Goal: Task Accomplishment & Management: Manage account settings

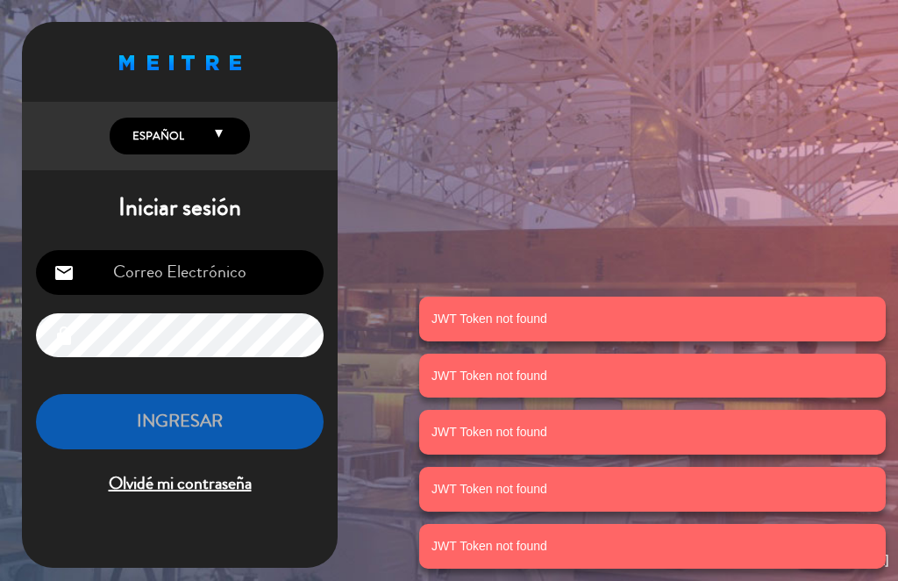
click at [171, 269] on input "email" at bounding box center [180, 272] width 288 height 45
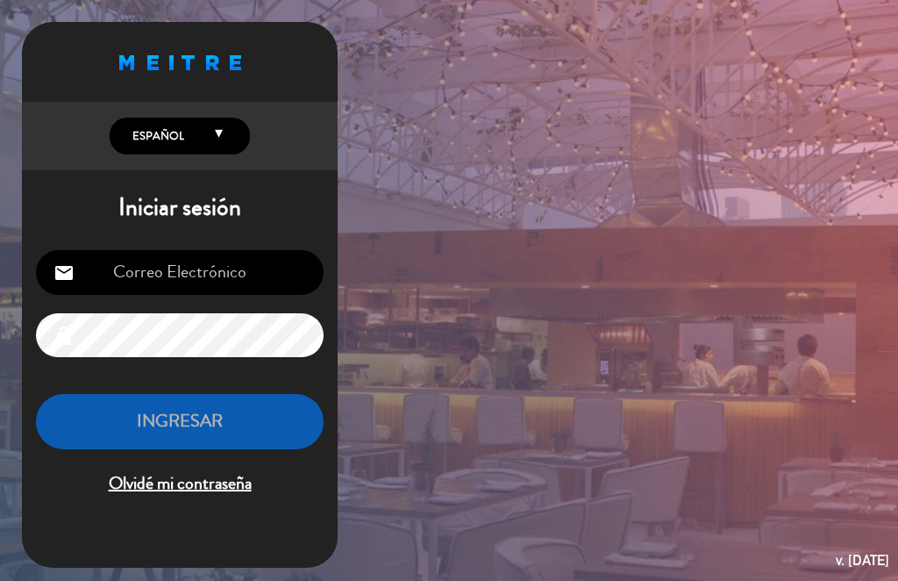
type input "[EMAIL_ADDRESS][DOMAIN_NAME]"
click at [497, 493] on div "Proudly born in [GEOGRAPHIC_DATA]. Made with love in [US_STATE] English Español…" at bounding box center [449, 290] width 898 height 581
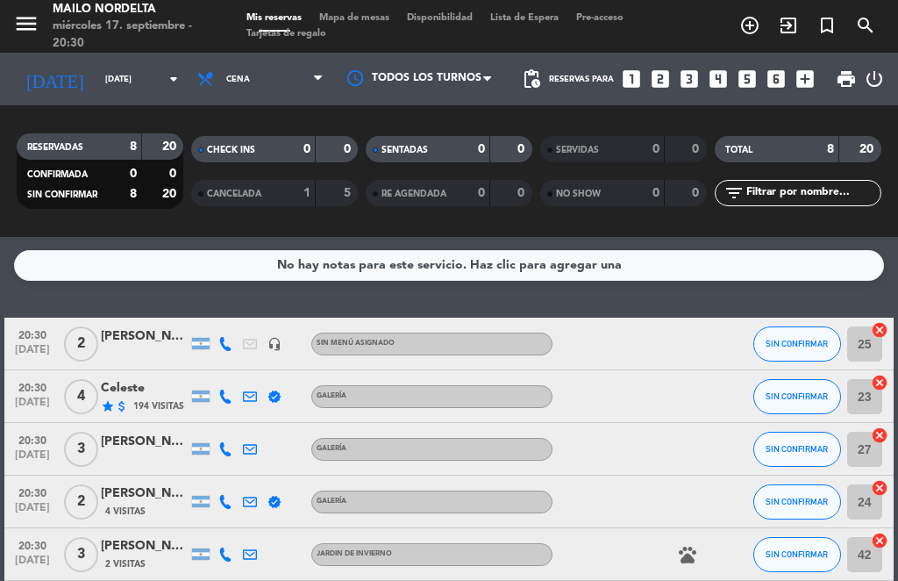
click at [768, 394] on span "SIN CONFIRMAR" at bounding box center [797, 396] width 62 height 10
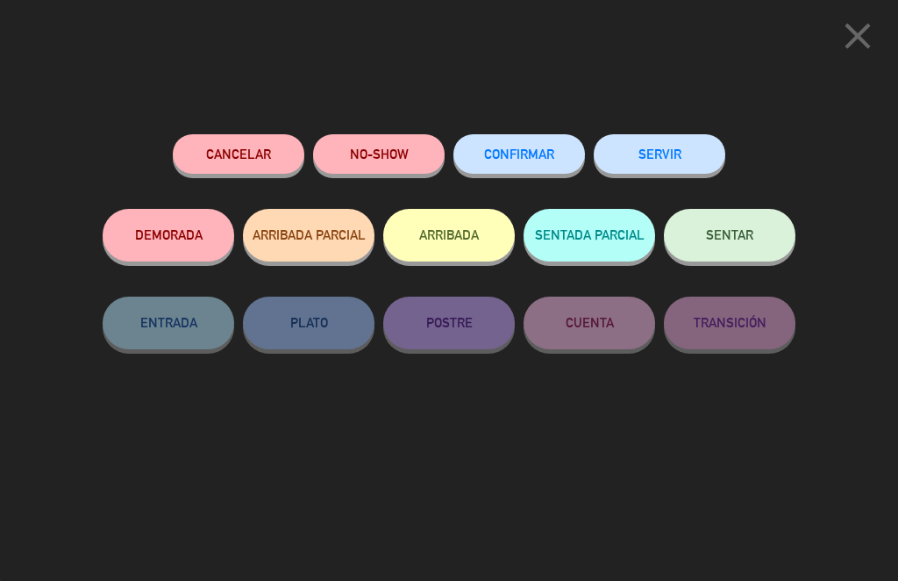
click at [730, 227] on span "SENTAR" at bounding box center [729, 234] width 47 height 15
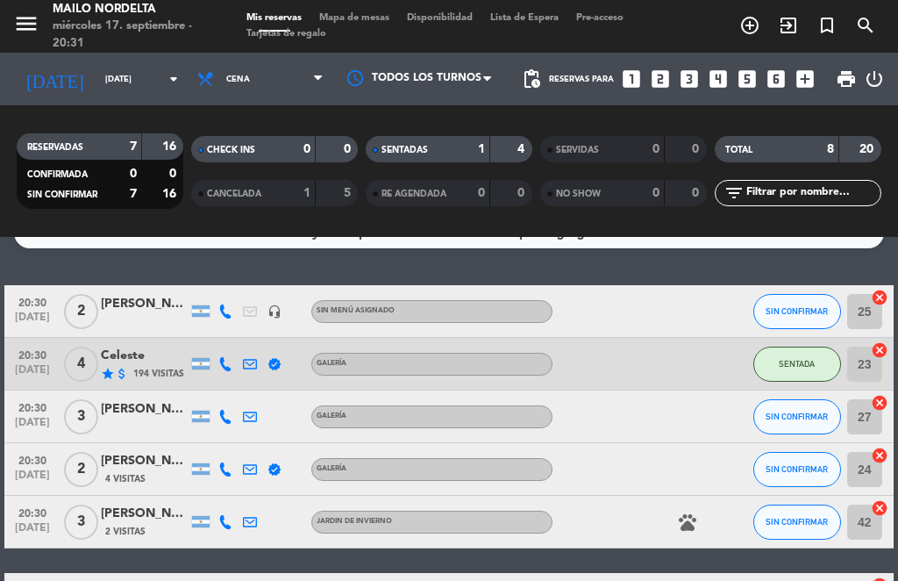
scroll to position [38, 0]
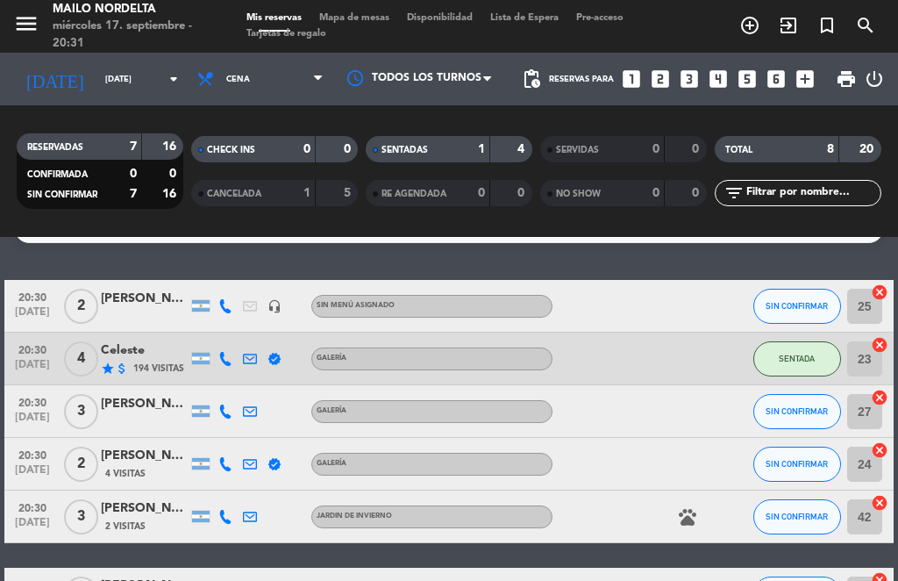
click at [78, 398] on span "3" at bounding box center [81, 411] width 34 height 35
click at [790, 404] on button "SIN CONFIRMAR" at bounding box center [798, 411] width 88 height 35
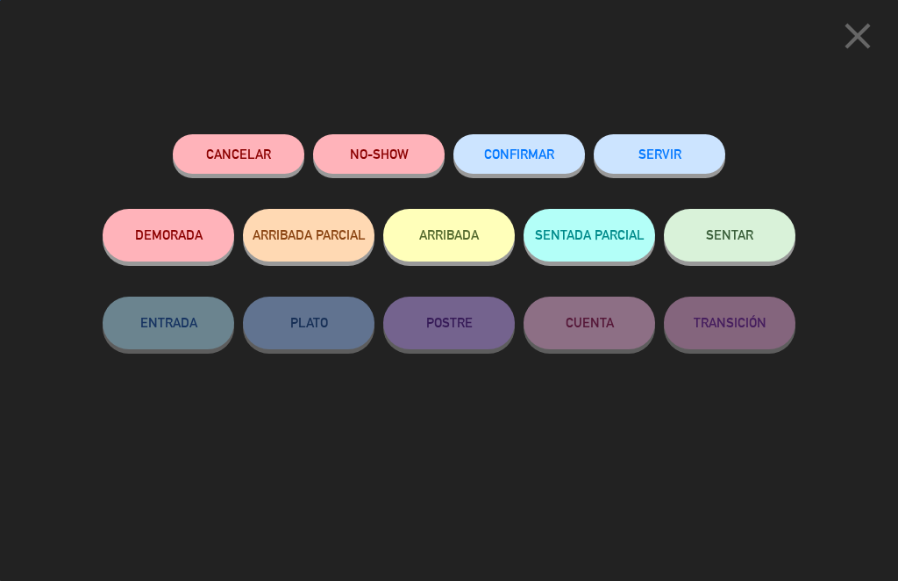
click at [736, 235] on span "SENTAR" at bounding box center [729, 234] width 47 height 15
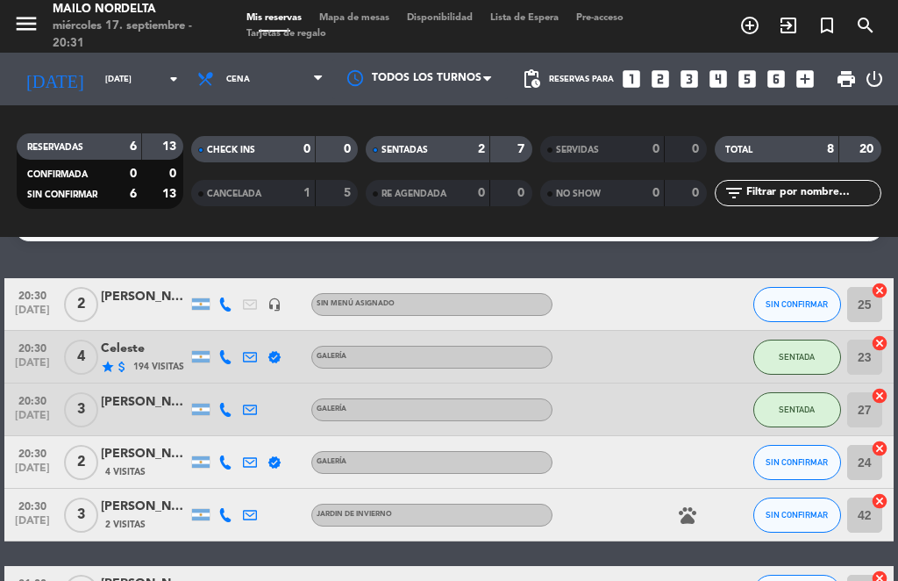
scroll to position [43, 0]
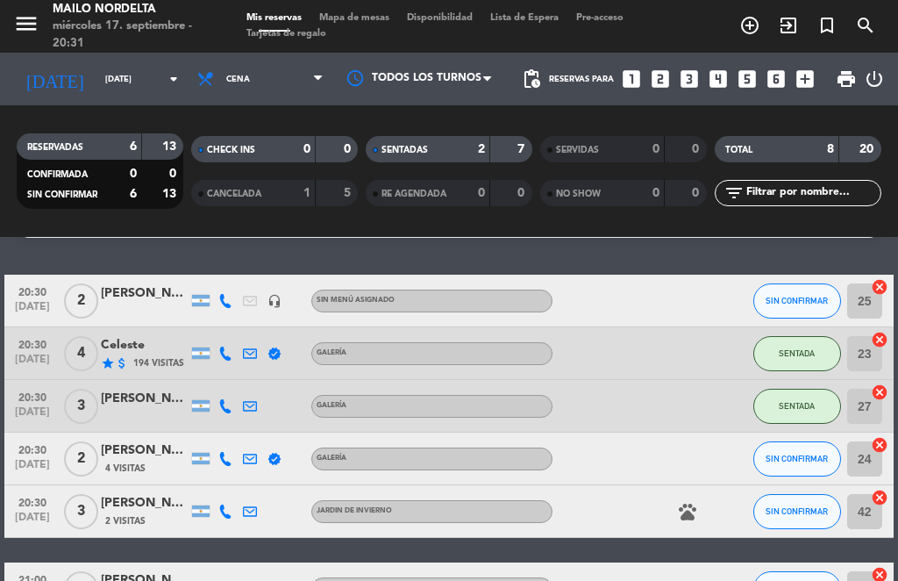
click at [688, 512] on icon "pets" at bounding box center [687, 511] width 21 height 21
click at [646, 516] on div "pets MASCOTAS" at bounding box center [626, 511] width 147 height 52
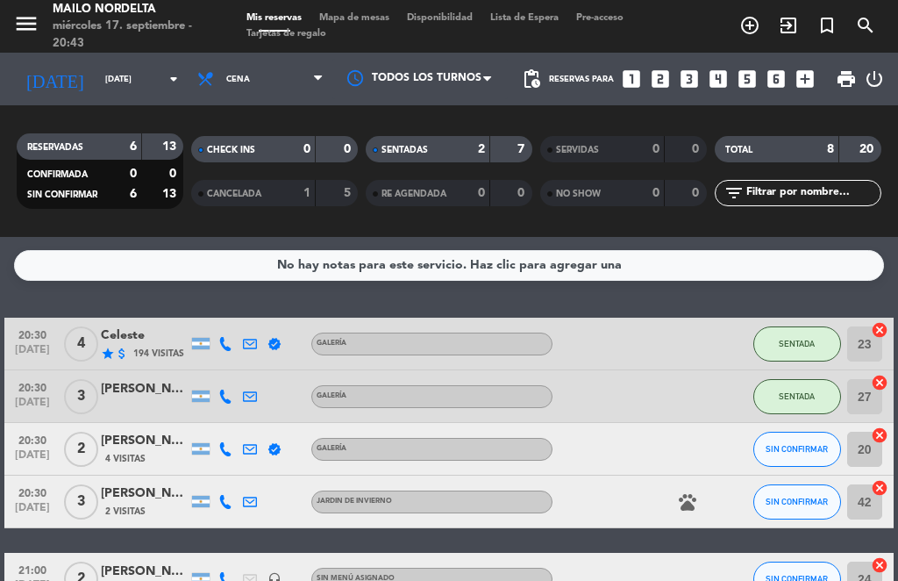
scroll to position [14, 0]
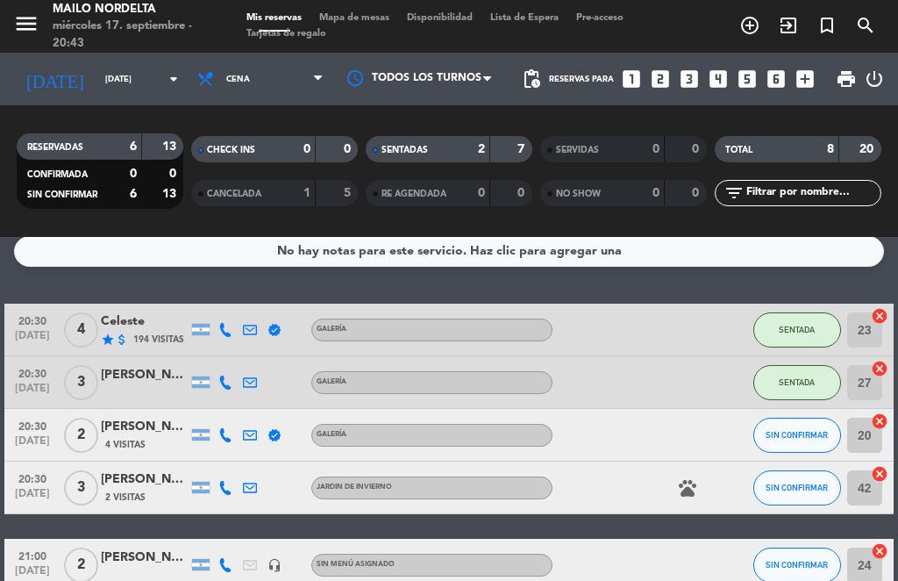
click at [116, 451] on span "4 Visitas" at bounding box center [125, 445] width 40 height 14
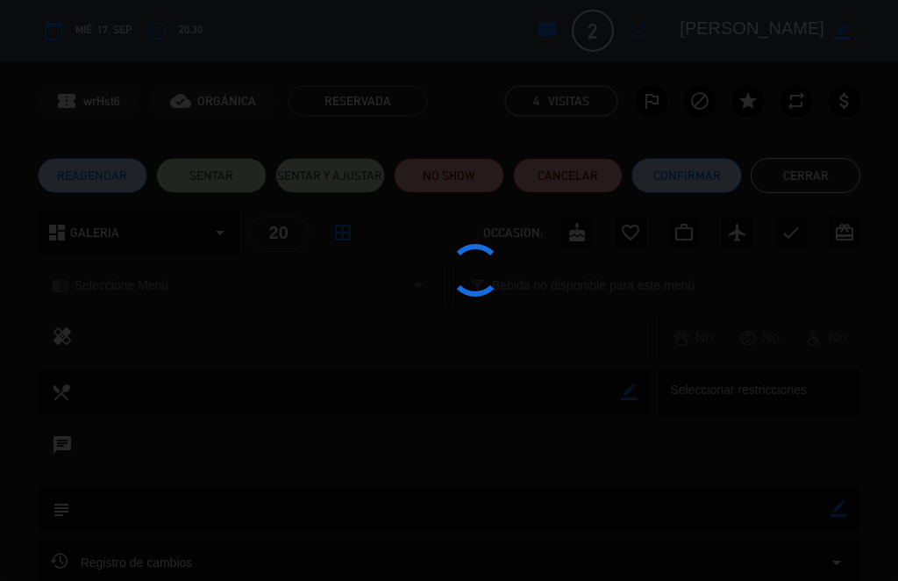
click at [125, 478] on div at bounding box center [449, 290] width 898 height 581
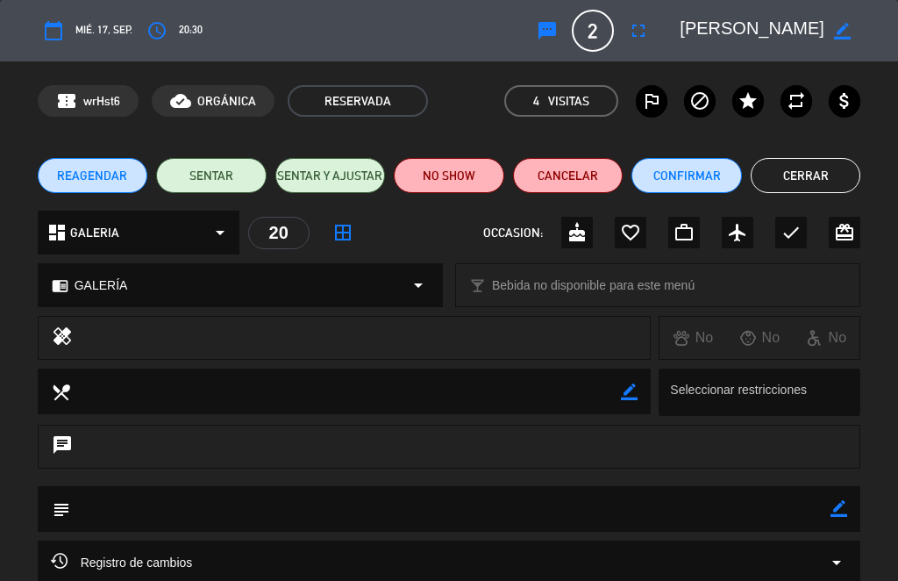
click at [814, 159] on button "Cerrar" at bounding box center [806, 175] width 111 height 35
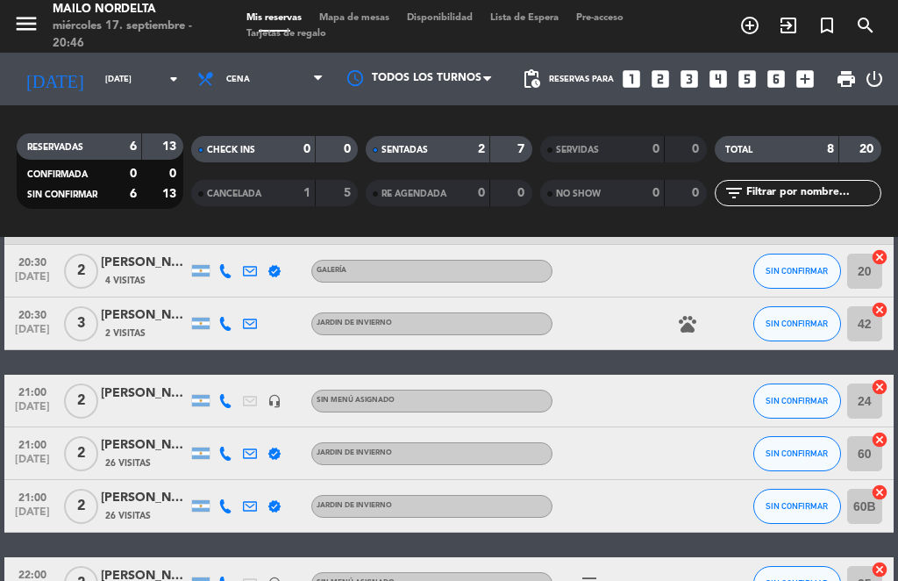
scroll to position [183, 0]
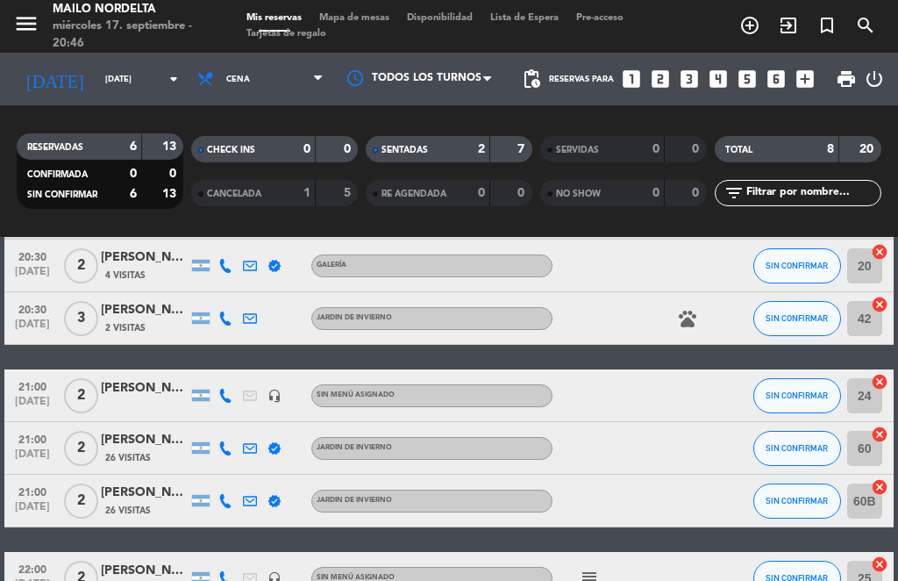
click at [804, 452] on span "SIN CONFIRMAR" at bounding box center [797, 448] width 62 height 10
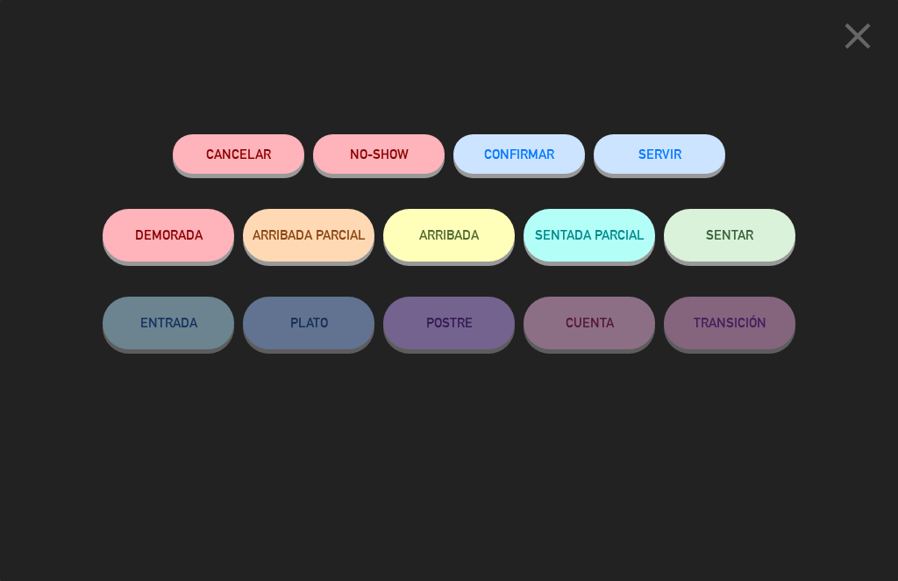
click at [723, 211] on button "SENTAR" at bounding box center [730, 235] width 132 height 53
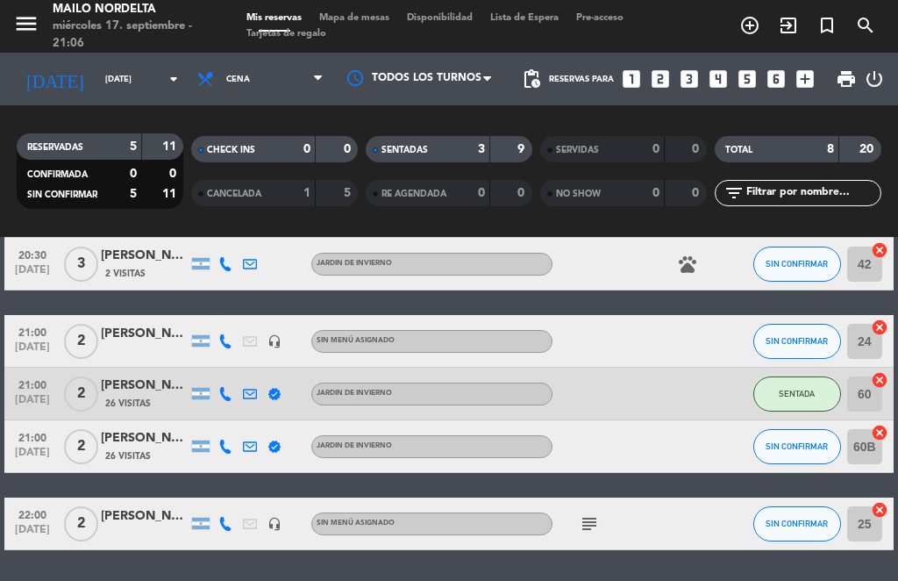
scroll to position [237, 0]
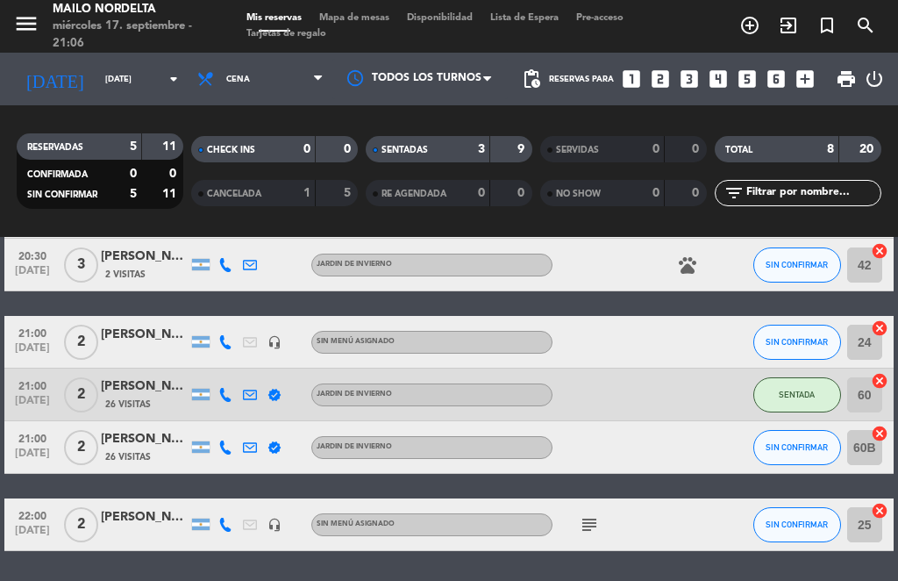
click at [598, 514] on icon "subject" at bounding box center [589, 524] width 21 height 21
click at [684, 538] on div "subject jardin de invierno" at bounding box center [626, 524] width 147 height 52
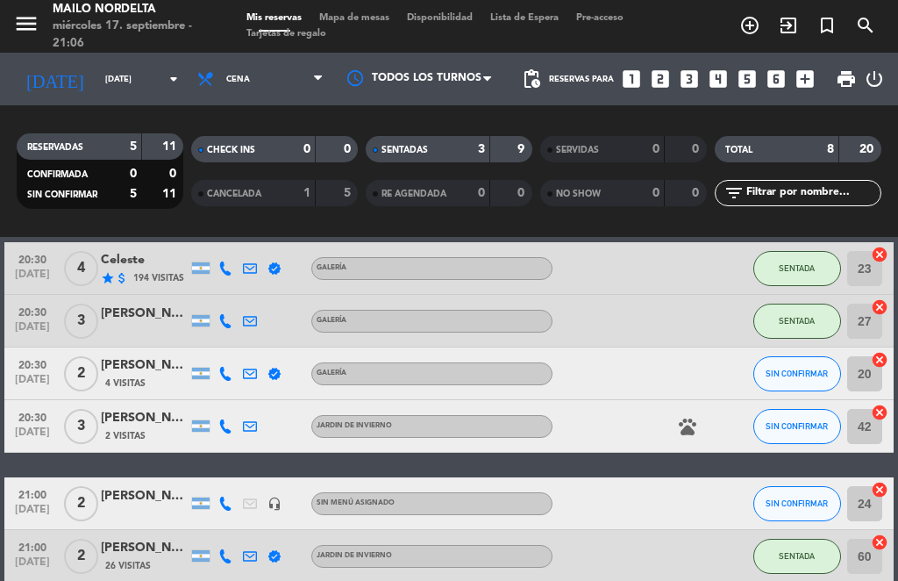
scroll to position [63, 0]
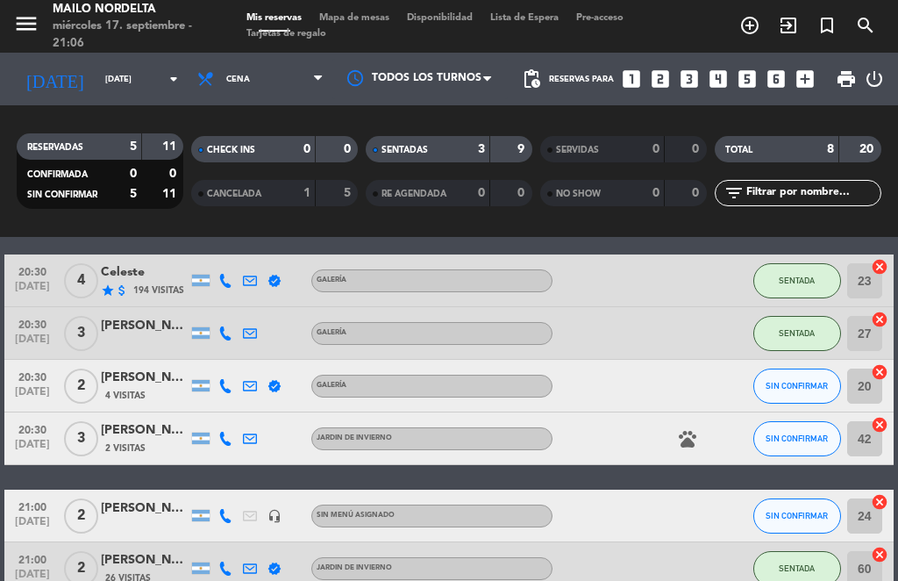
click at [685, 447] on icon "pets" at bounding box center [687, 438] width 21 height 21
click at [667, 485] on div "20:30 [DATE] 4 Celeste star attach_money 194 Visitas verified GALERÍA SENTADA 2…" at bounding box center [449, 489] width 890 height 470
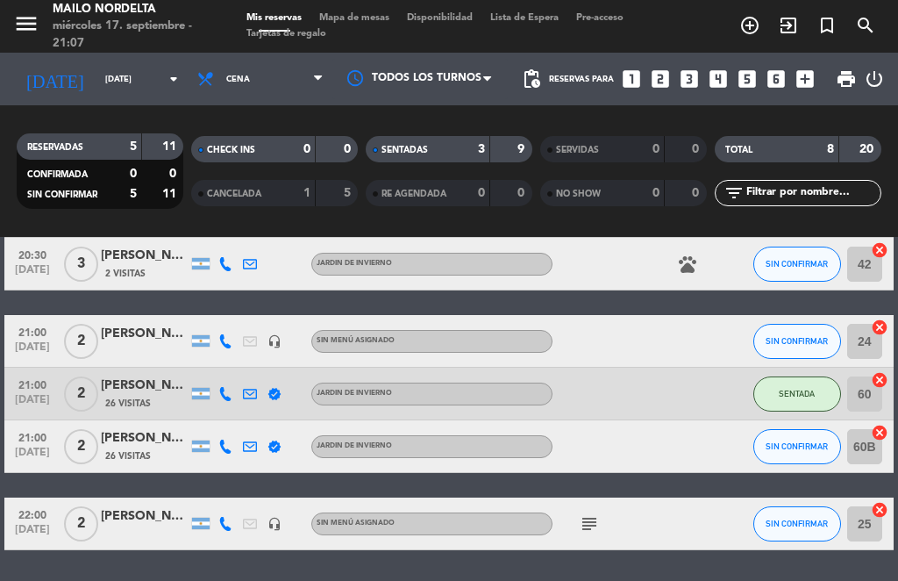
scroll to position [237, 0]
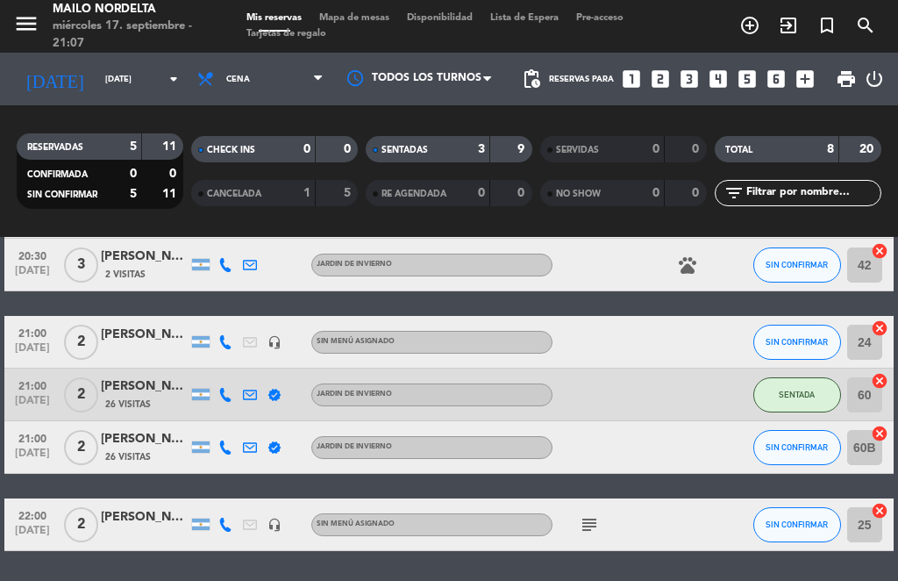
click at [156, 523] on div "[PERSON_NAME]" at bounding box center [145, 517] width 88 height 20
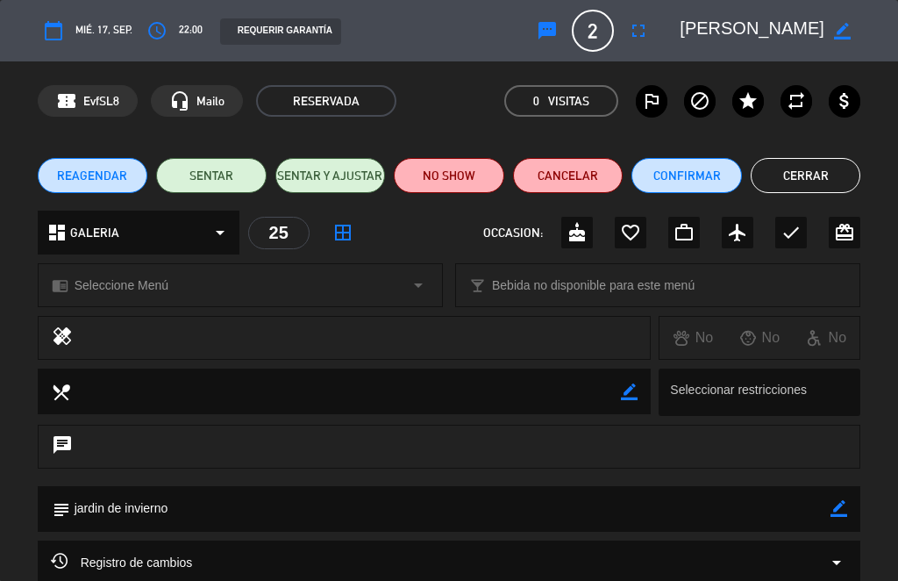
click at [794, 174] on button "Cerrar" at bounding box center [806, 175] width 111 height 35
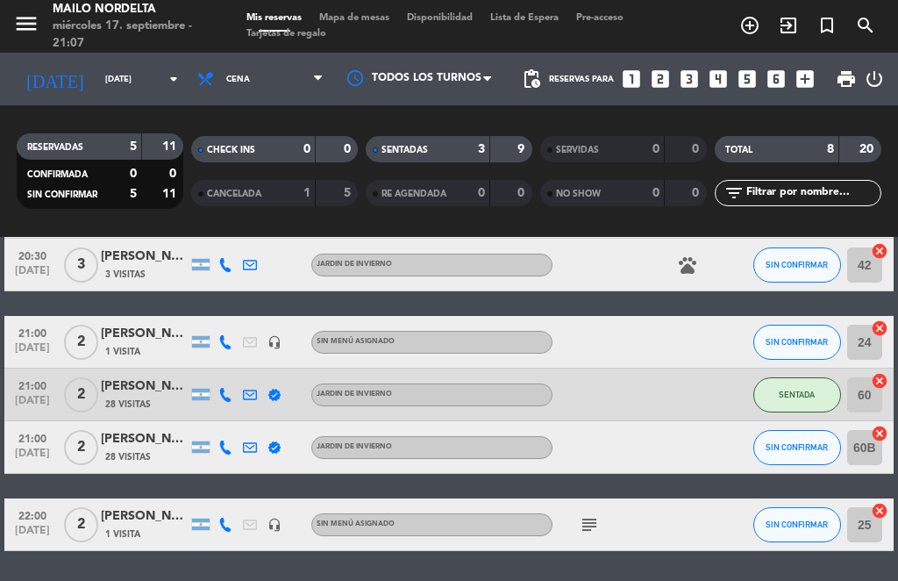
click at [153, 330] on div "[PERSON_NAME]" at bounding box center [145, 334] width 88 height 20
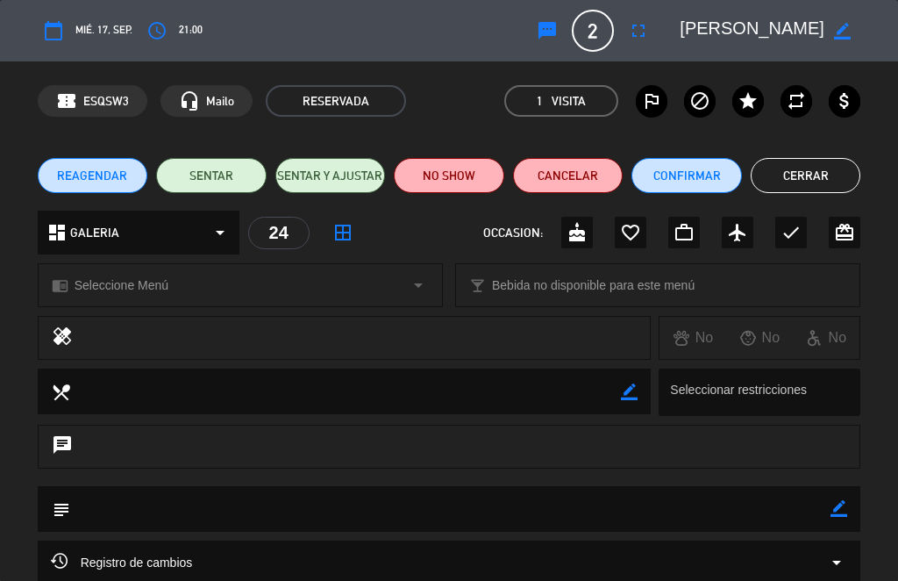
click at [782, 160] on button "Cerrar" at bounding box center [806, 175] width 111 height 35
